Goal: Task Accomplishment & Management: Use online tool/utility

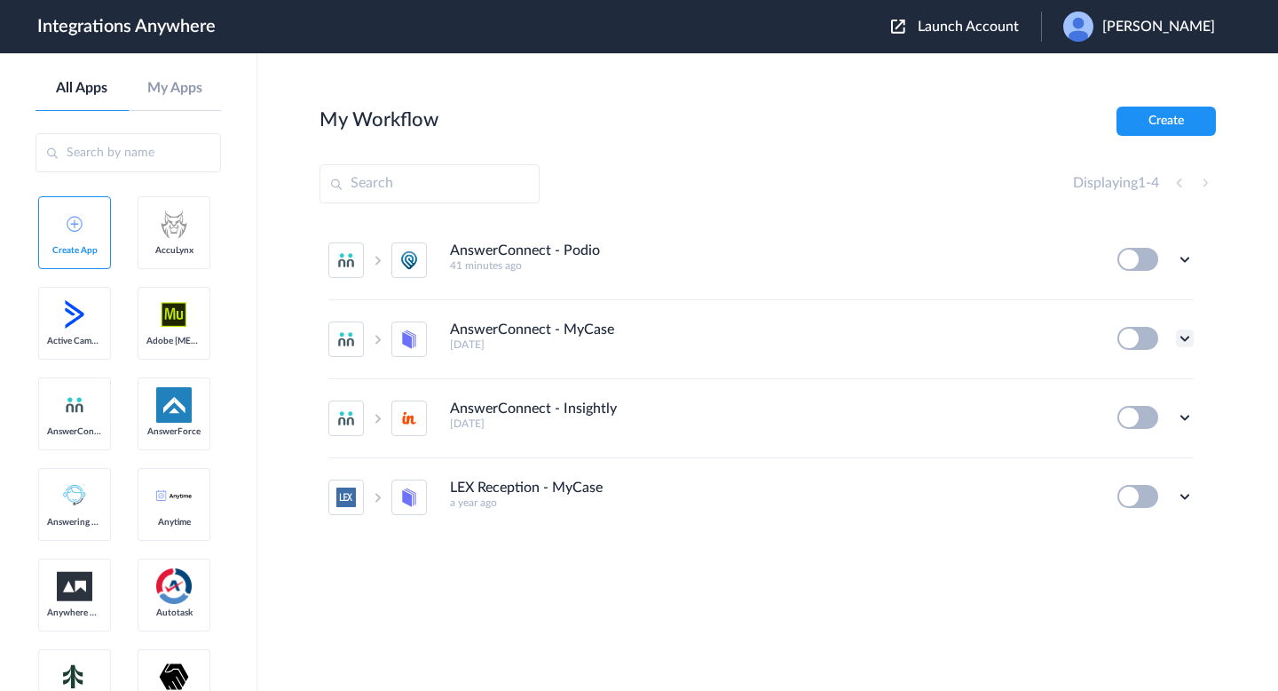
click at [1186, 337] on icon at bounding box center [1185, 338] width 18 height 18
click at [1118, 459] on li "Delete" at bounding box center [1135, 445] width 115 height 33
click at [1135, 460] on li "Are you sure?" at bounding box center [1135, 453] width 115 height 48
click at [1189, 413] on icon at bounding box center [1185, 417] width 18 height 18
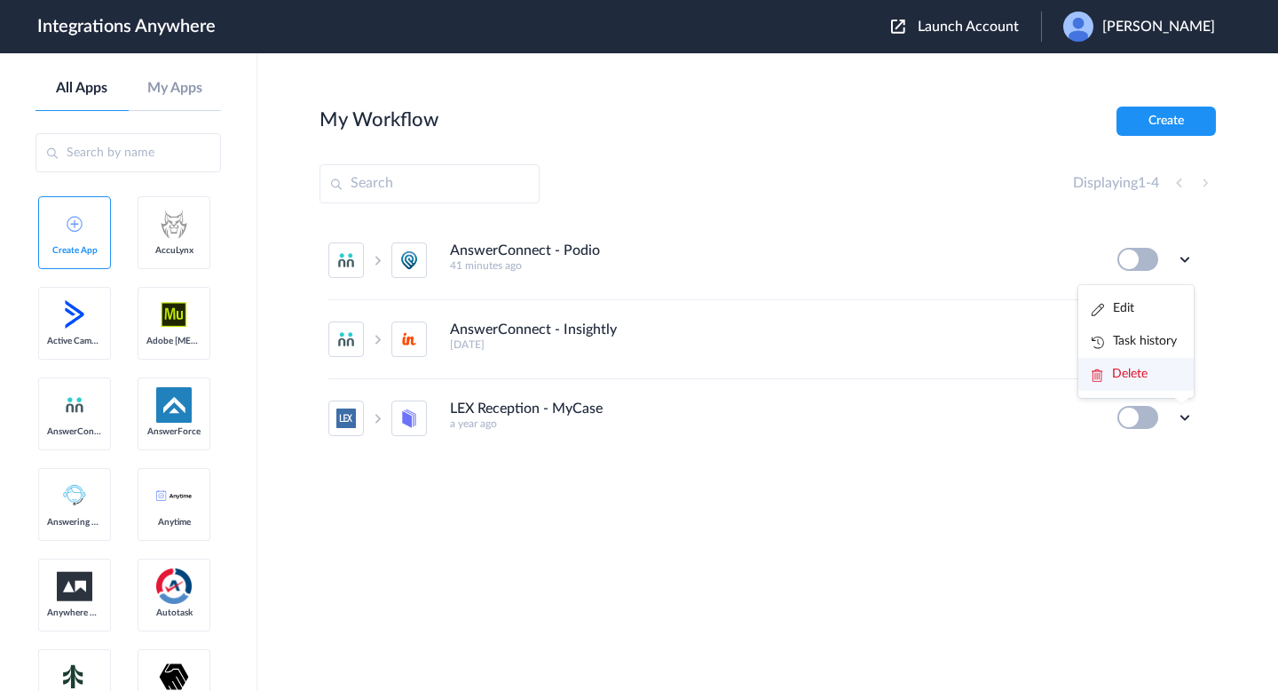
click at [1125, 377] on span "Delete" at bounding box center [1130, 373] width 36 height 12
click at [1123, 372] on li "Are you sure?" at bounding box center [1135, 367] width 115 height 48
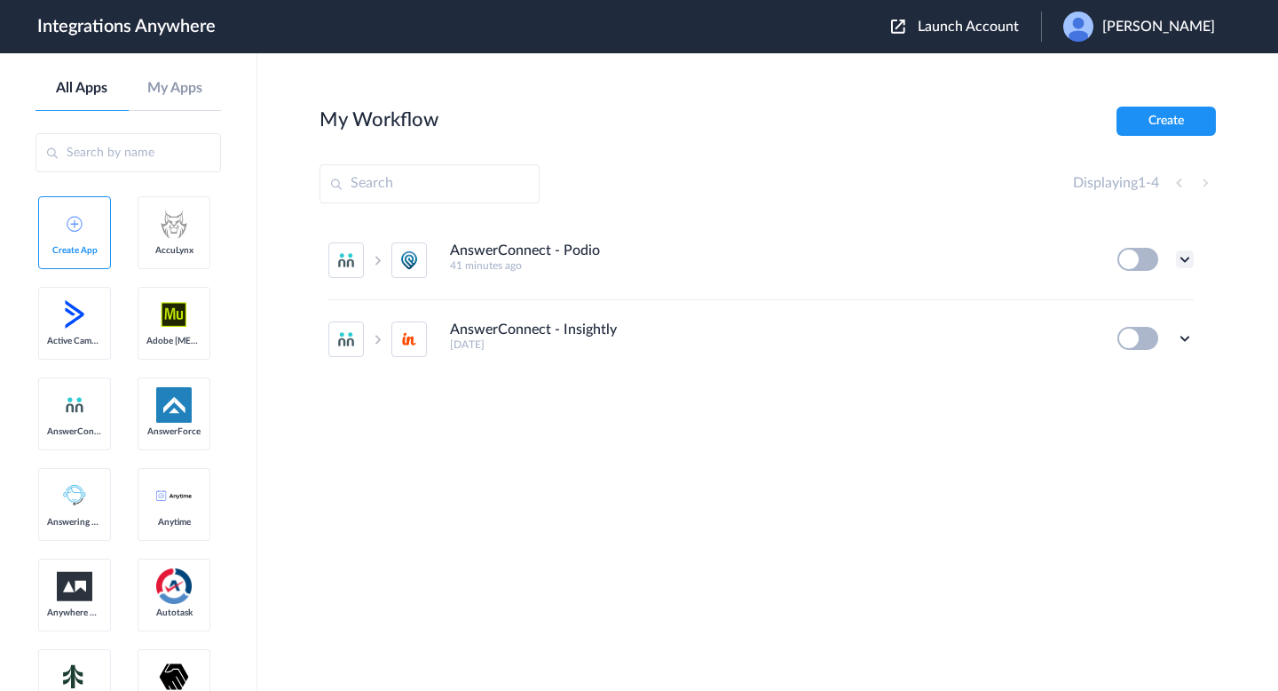
click at [1186, 261] on icon at bounding box center [1185, 259] width 18 height 18
click at [1118, 303] on link "Edit" at bounding box center [1113, 300] width 43 height 12
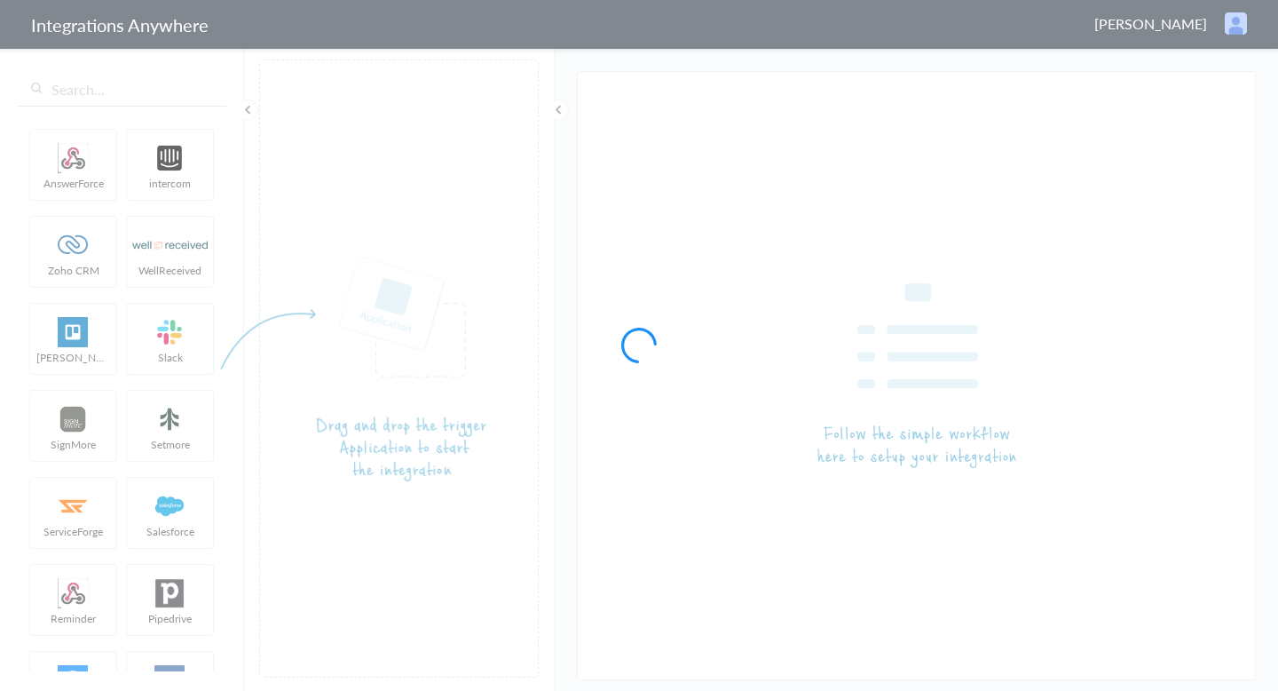
type input "AnswerConnect - Podio"
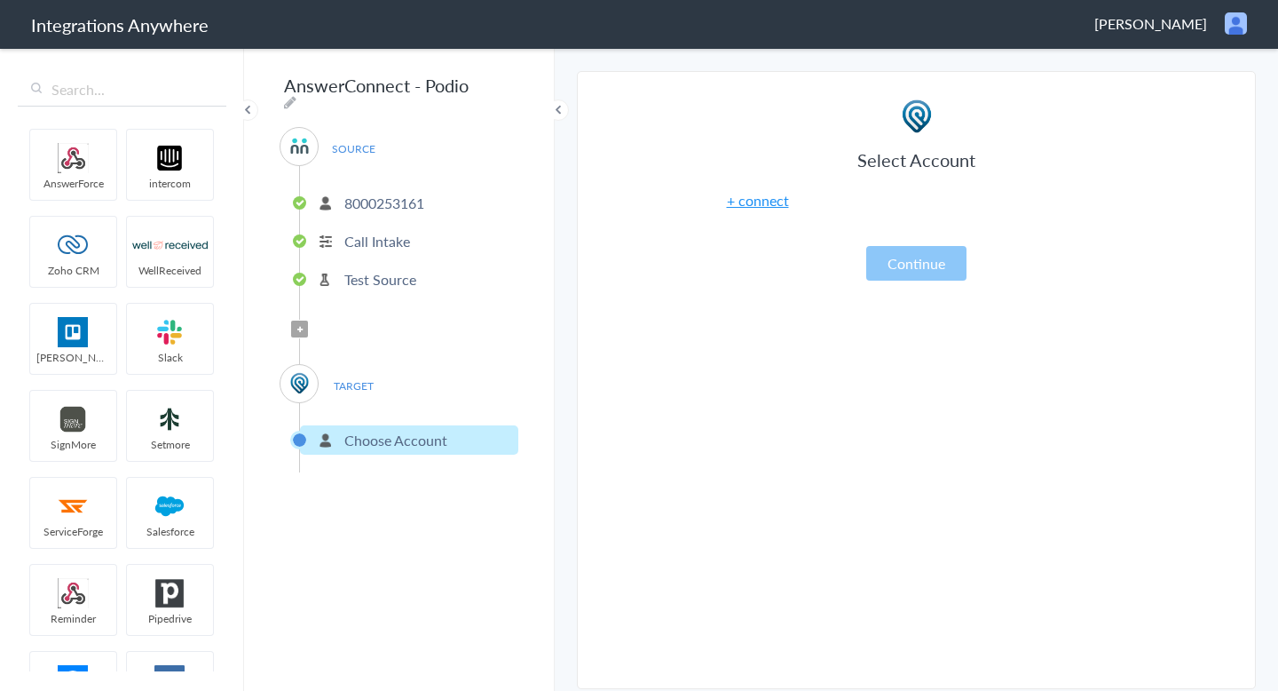
click at [760, 201] on link "+ connect" at bounding box center [758, 200] width 62 height 20
click at [768, 202] on link "+ connect" at bounding box center [758, 200] width 62 height 20
click at [714, 363] on article "Select Account + connect Continue" at bounding box center [917, 385] width 444 height 572
click at [770, 206] on link "+ connect" at bounding box center [758, 200] width 62 height 20
click at [767, 204] on link "+ connect" at bounding box center [758, 200] width 62 height 20
